Goal: Information Seeking & Learning: Learn about a topic

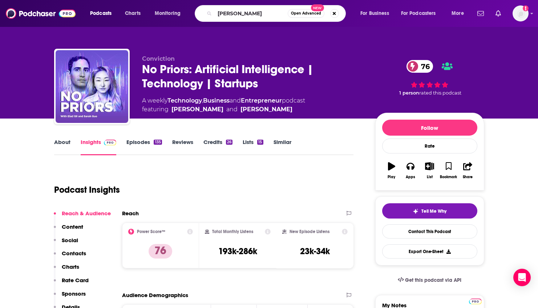
type input "[PERSON_NAME] tech"
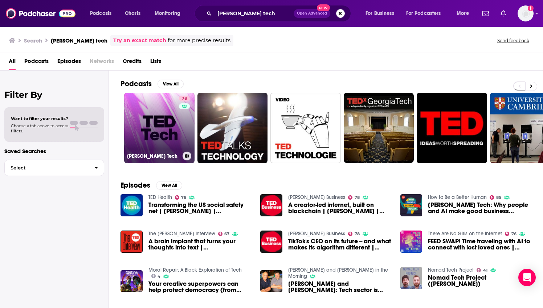
click at [164, 130] on link "78 [PERSON_NAME] Tech" at bounding box center [159, 128] width 70 height 70
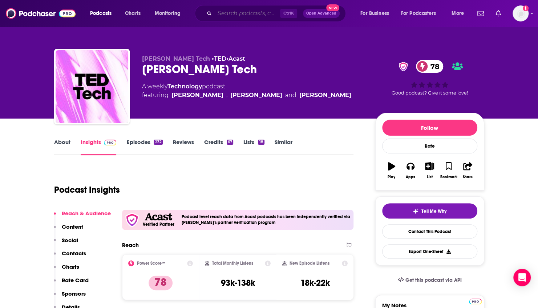
click at [238, 14] on input "Search podcasts, credits, & more..." at bounding box center [247, 14] width 65 height 12
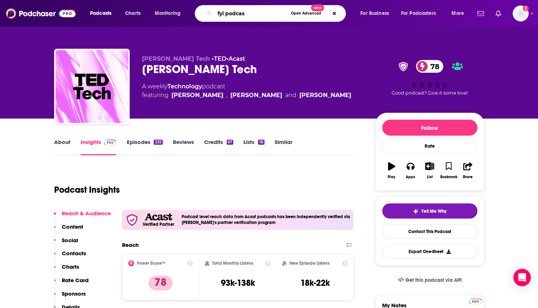
type input "fyi podcast"
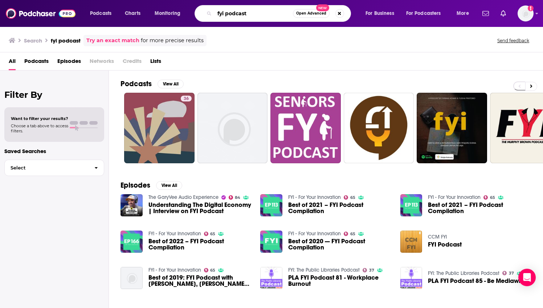
drag, startPoint x: 252, startPoint y: 15, endPoint x: 214, endPoint y: 15, distance: 38.5
click at [216, 15] on input "fyi podcast" at bounding box center [254, 14] width 78 height 12
type input "for your innovation"
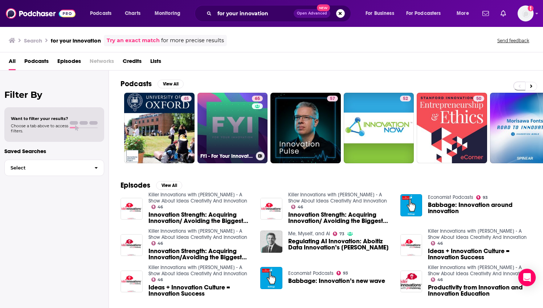
click at [228, 129] on link "65 FYI - For Your Innovation" at bounding box center [233, 128] width 70 height 70
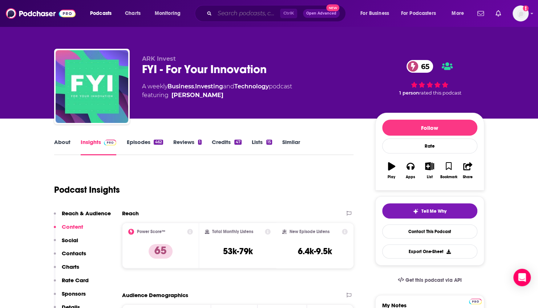
click at [238, 15] on input "Search podcasts, credits, & more..." at bounding box center [247, 14] width 65 height 12
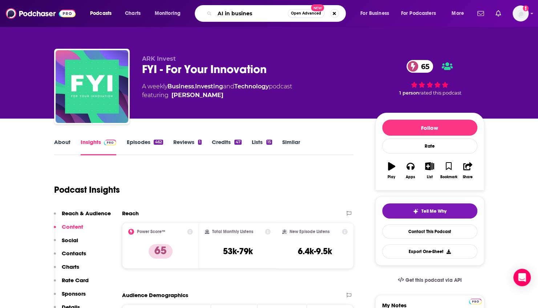
type input "AI in business"
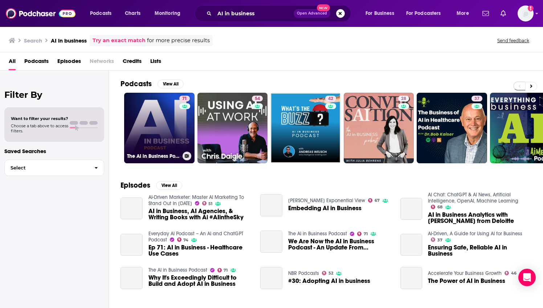
click at [161, 125] on link "71 The AI in Business Podcast" at bounding box center [159, 128] width 70 height 70
